Goal: Task Accomplishment & Management: Manage account settings

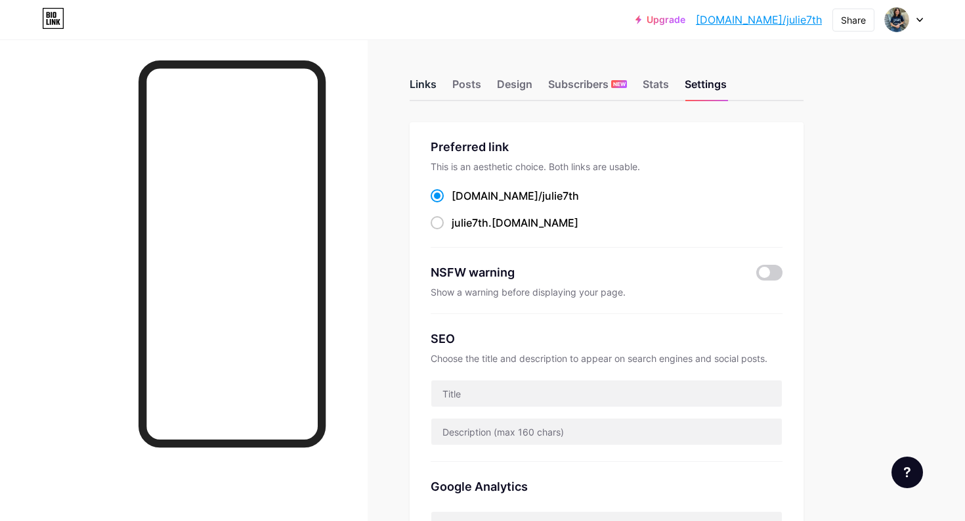
click at [423, 77] on div "Links" at bounding box center [423, 88] width 27 height 24
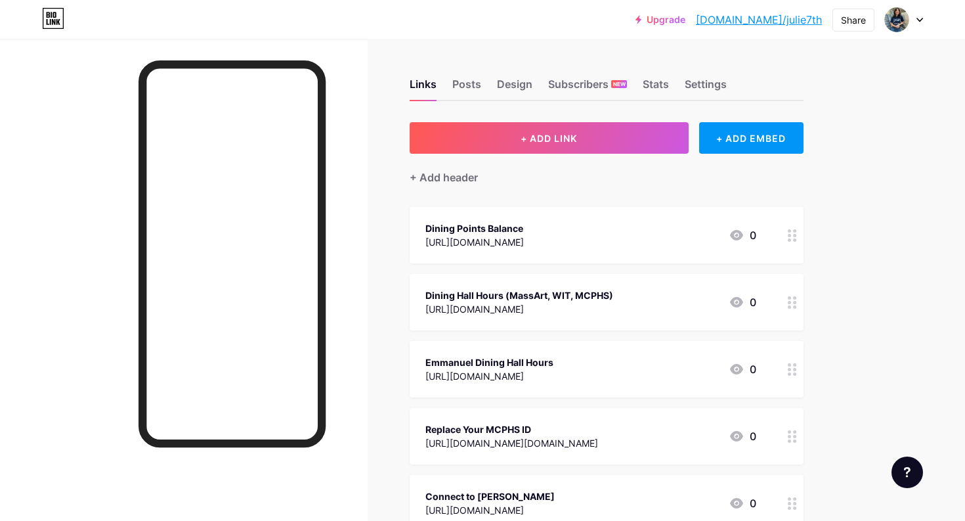
scroll to position [28, 0]
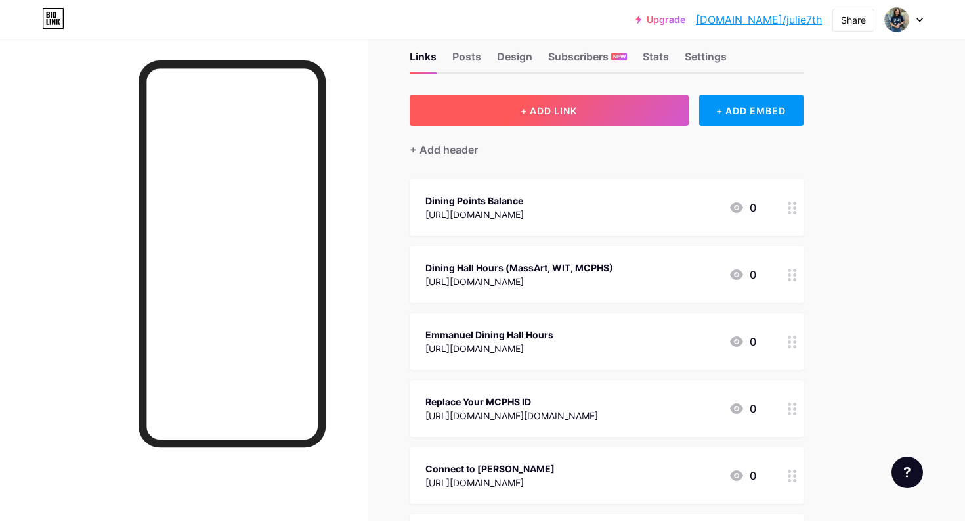
click at [570, 113] on span "+ ADD LINK" at bounding box center [549, 110] width 56 height 11
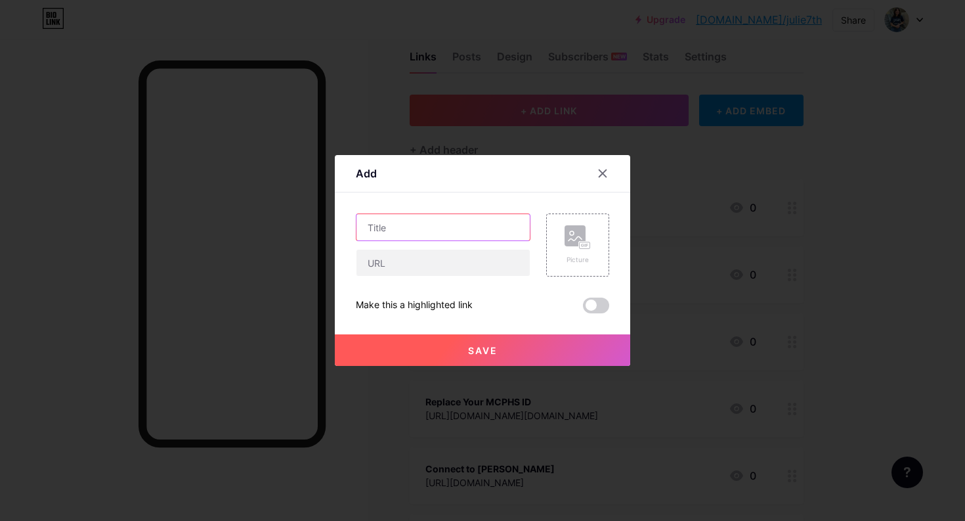
click at [461, 231] on input "text" at bounding box center [442, 227] width 173 height 26
type input "Console Request Form"
click at [463, 265] on input "text" at bounding box center [442, 262] width 173 height 26
paste input "https://secure.jotformpro.com/42326320142945"
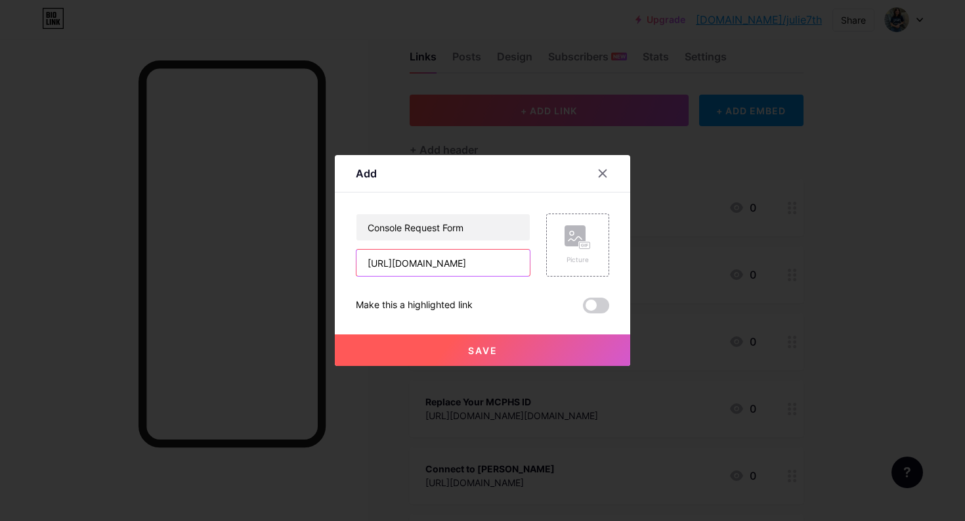
type input "https://secure.jotformpro.com/42326320142945"
click at [487, 345] on span "Save" at bounding box center [483, 350] width 30 height 11
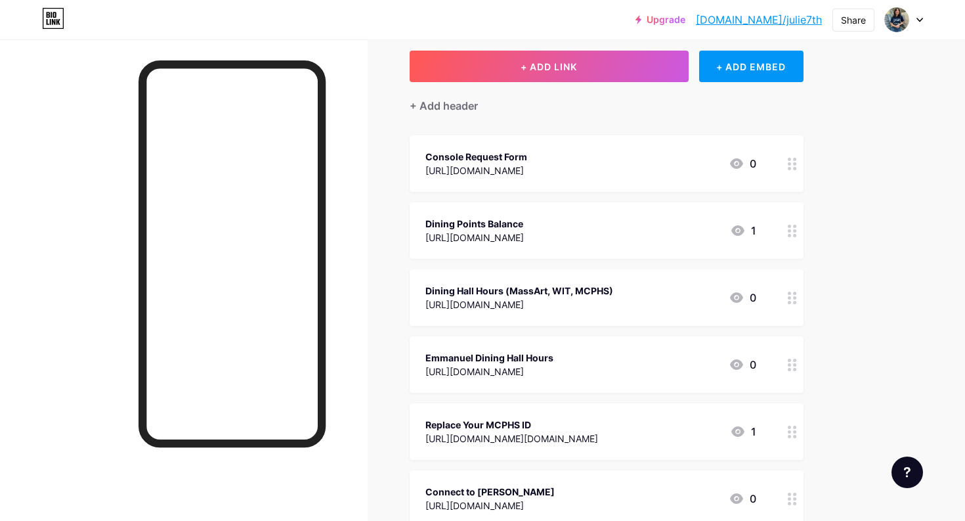
scroll to position [60, 0]
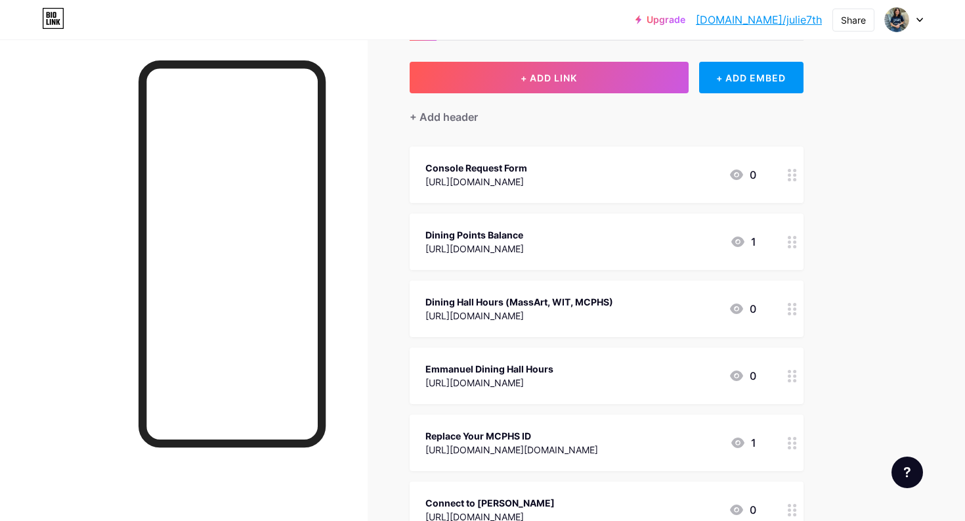
drag, startPoint x: 685, startPoint y: 175, endPoint x: 607, endPoint y: 254, distance: 110.9
click at [612, 254] on span "Console Request Form https://secure.jotformpro.com/42326320142945 0 Dining Poin…" at bounding box center [607, 382] width 394 height 472
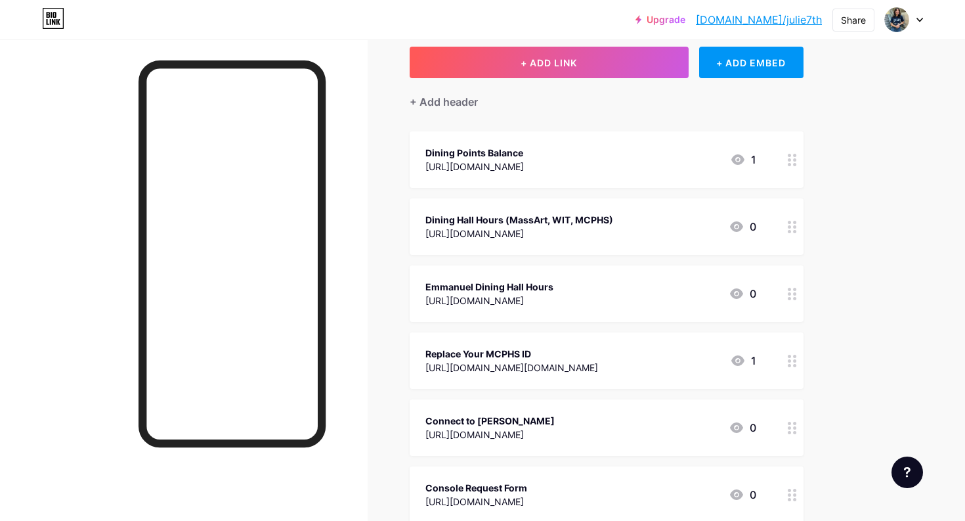
scroll to position [0, 0]
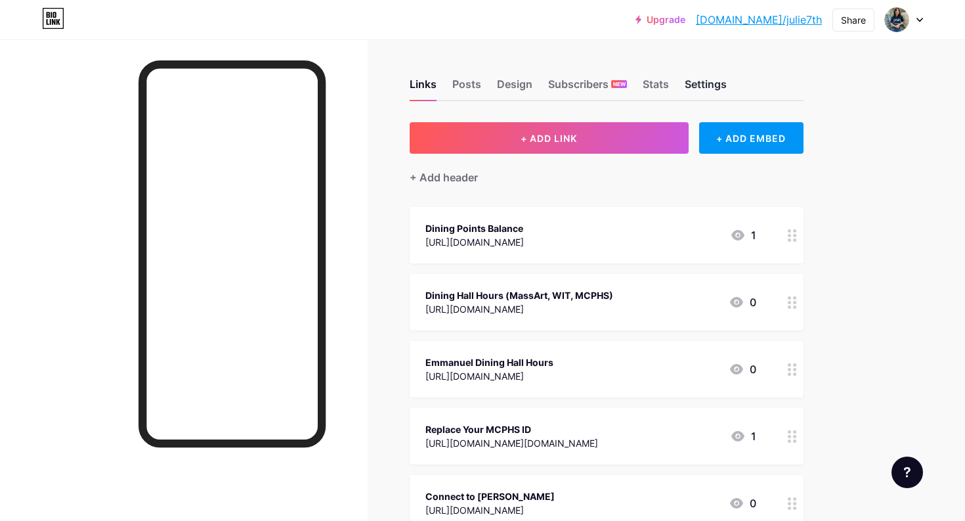
click at [710, 86] on div "Settings" at bounding box center [706, 88] width 42 height 24
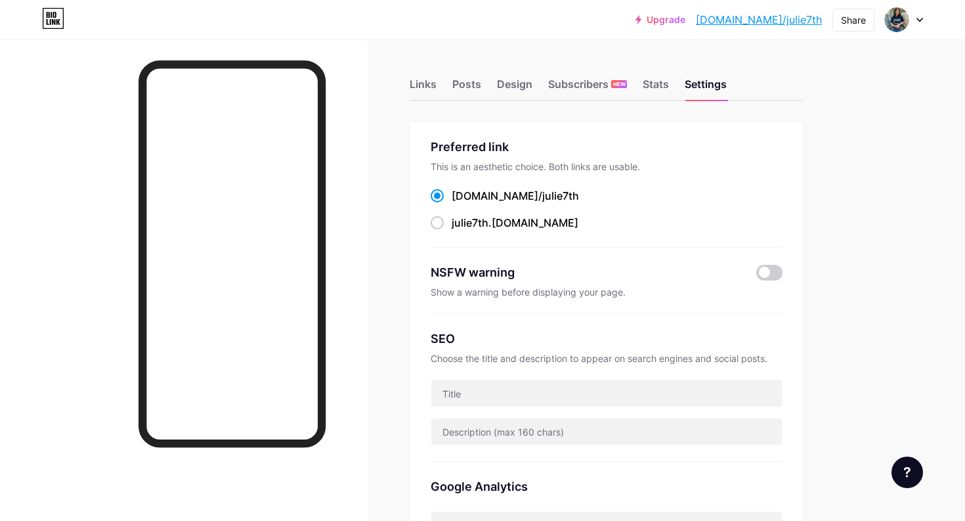
click at [922, 20] on icon at bounding box center [919, 20] width 7 height 5
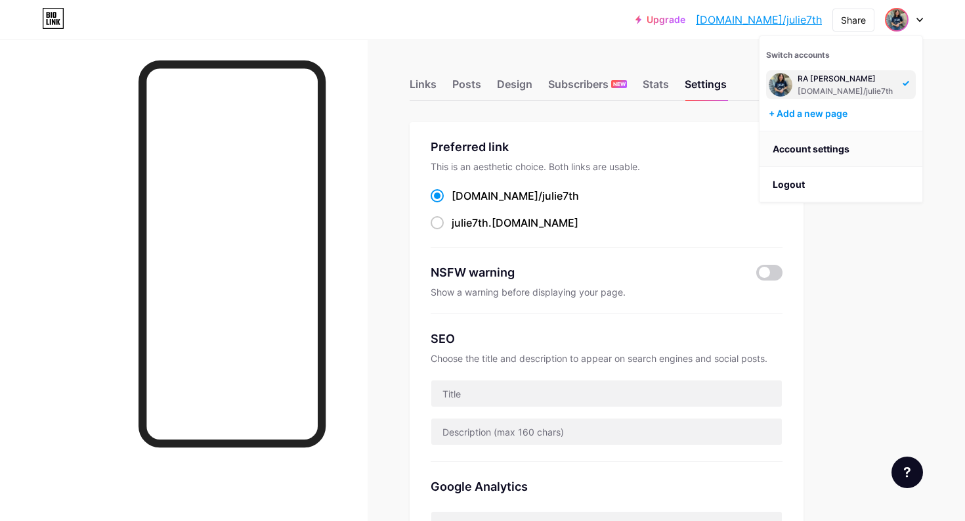
click at [834, 151] on link "Account settings" at bounding box center [840, 148] width 163 height 35
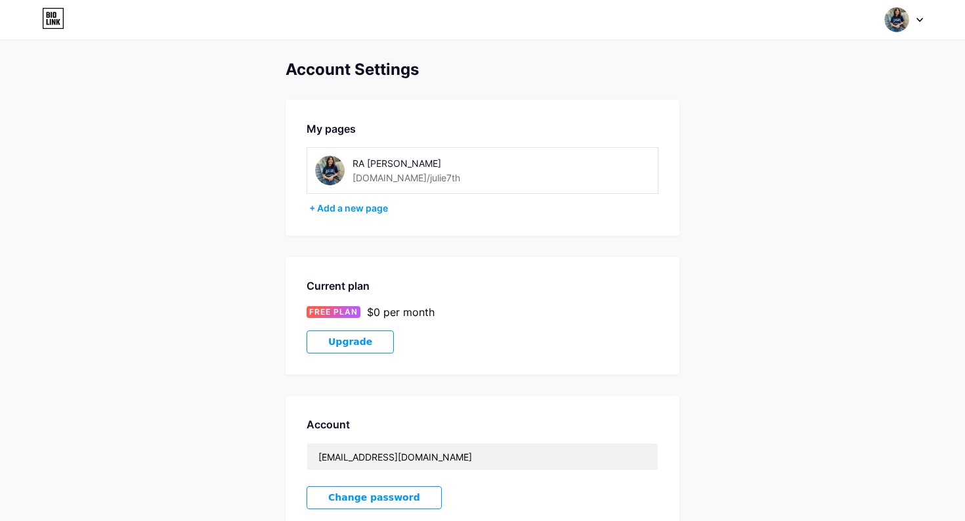
click at [324, 167] on img at bounding box center [330, 171] width 30 height 30
click at [328, 165] on img at bounding box center [330, 171] width 30 height 30
click at [410, 171] on div "[DOMAIN_NAME]/julie7th" at bounding box center [406, 178] width 108 height 14
click at [392, 158] on div "RA [PERSON_NAME]" at bounding box center [445, 163] width 186 height 14
click at [919, 23] on div at bounding box center [904, 20] width 38 height 24
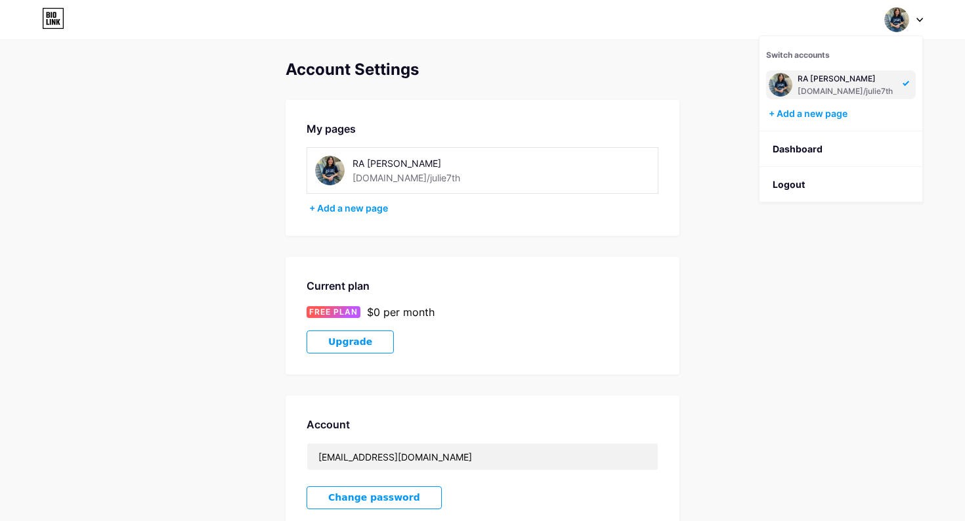
click at [906, 87] on div "RA Marianna bio.link/julie7th" at bounding box center [841, 84] width 150 height 29
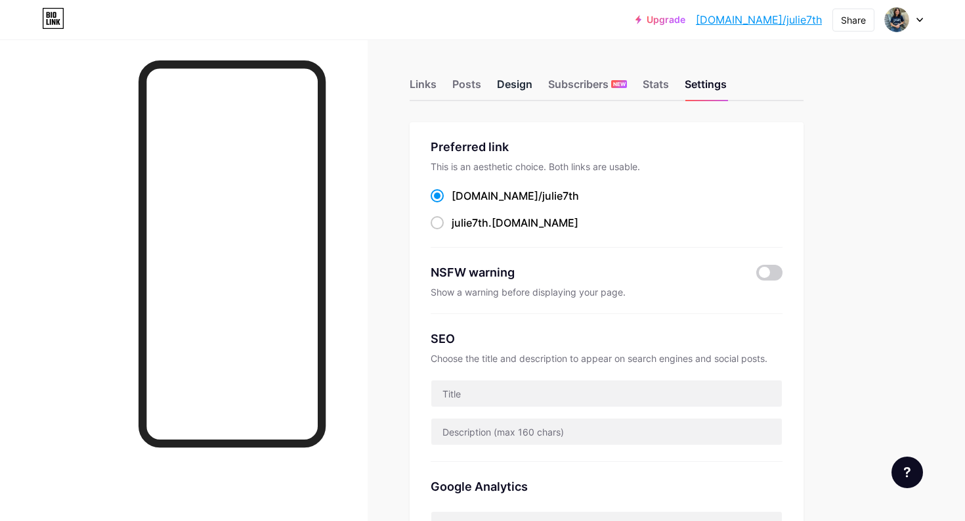
click at [524, 84] on div "Design" at bounding box center [514, 88] width 35 height 24
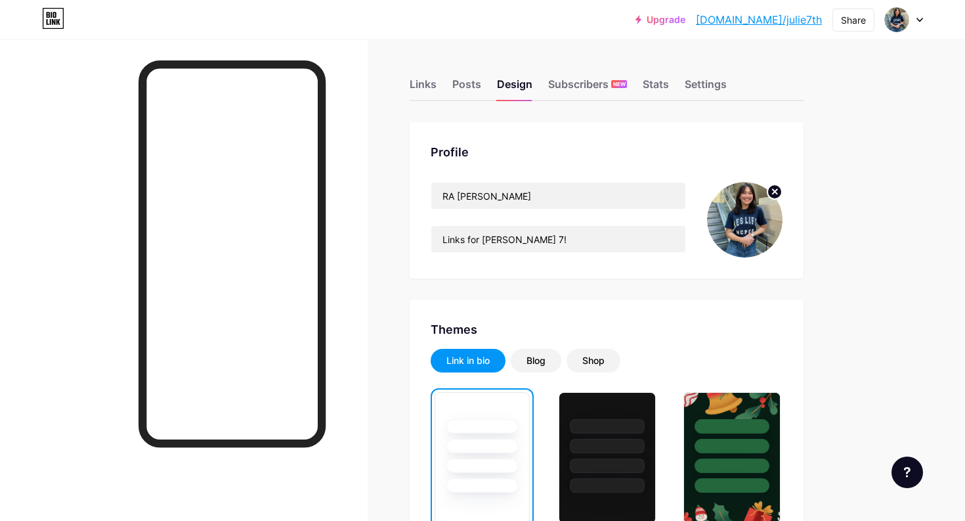
click at [776, 190] on icon at bounding box center [775, 191] width 5 height 5
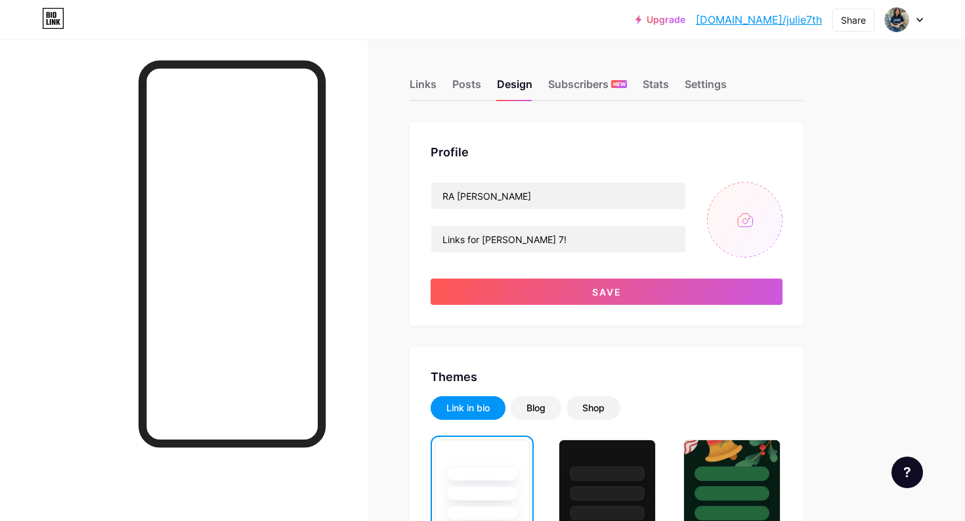
click at [723, 225] on input "file" at bounding box center [744, 219] width 75 height 75
type input "C:\fakepath\1M1A3204.jpeg"
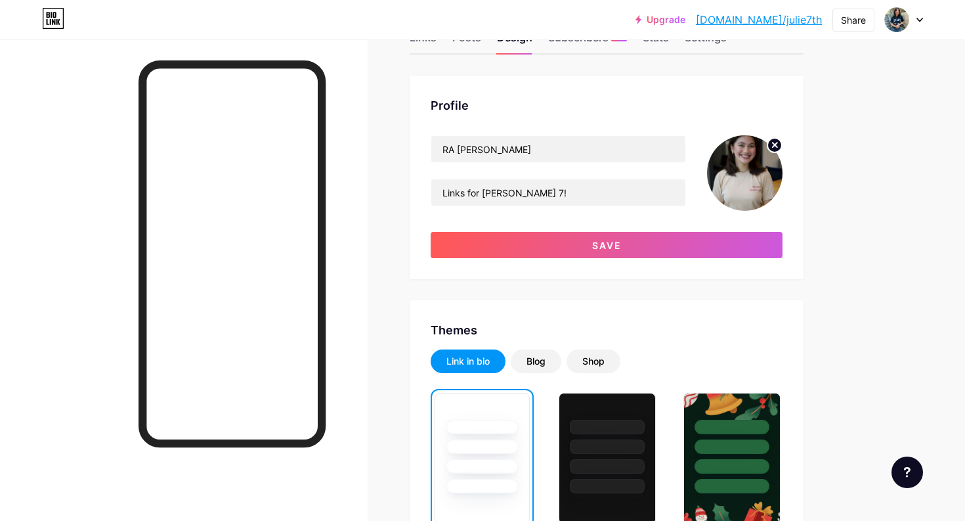
scroll to position [49, 0]
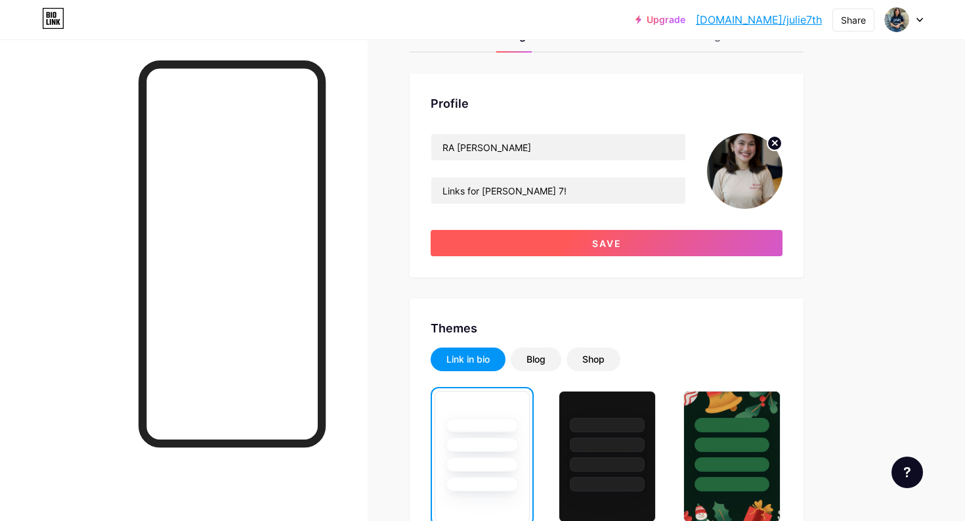
click at [612, 234] on button "Save" at bounding box center [607, 243] width 352 height 26
